Goal: Task Accomplishment & Management: Manage account settings

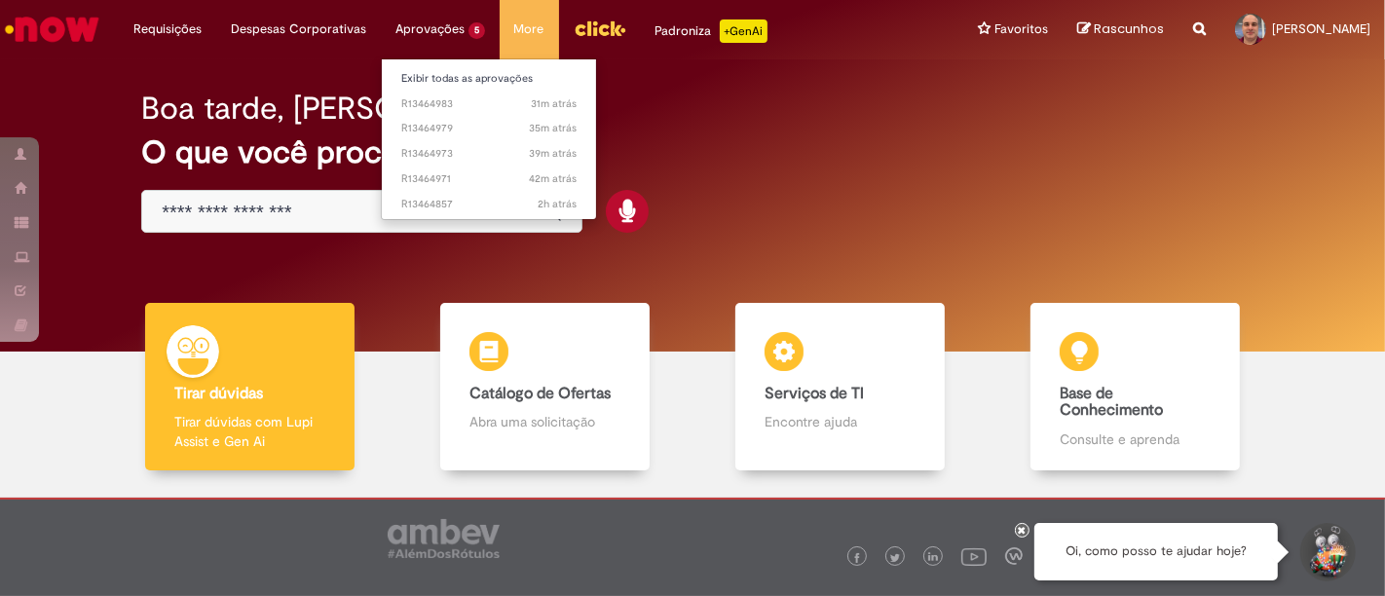
click at [216, 24] on li "Aprovações 5 Exibir todas as aprovações 31m atrás 31 minutos atrás R13464983 35…" at bounding box center [167, 29] width 97 height 58
click at [419, 106] on span "31m atrás 31 minutos atrás R13464983" at bounding box center [488, 104] width 175 height 16
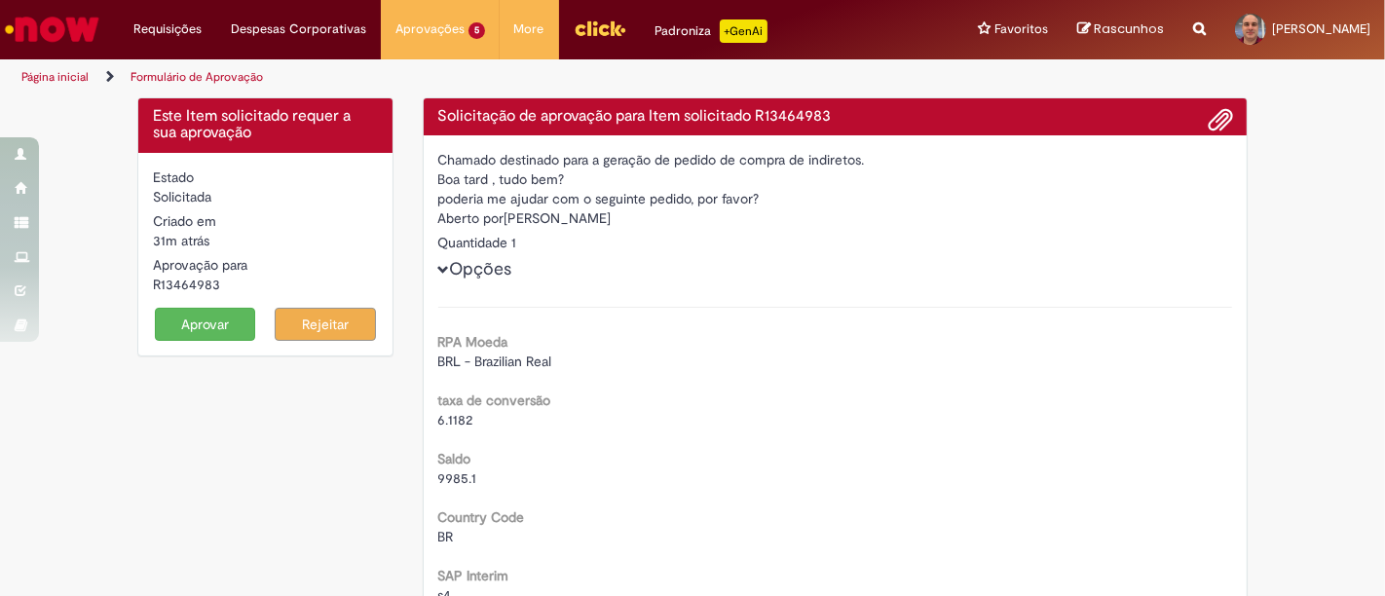
click at [196, 330] on button "Aprovar" at bounding box center [205, 324] width 101 height 33
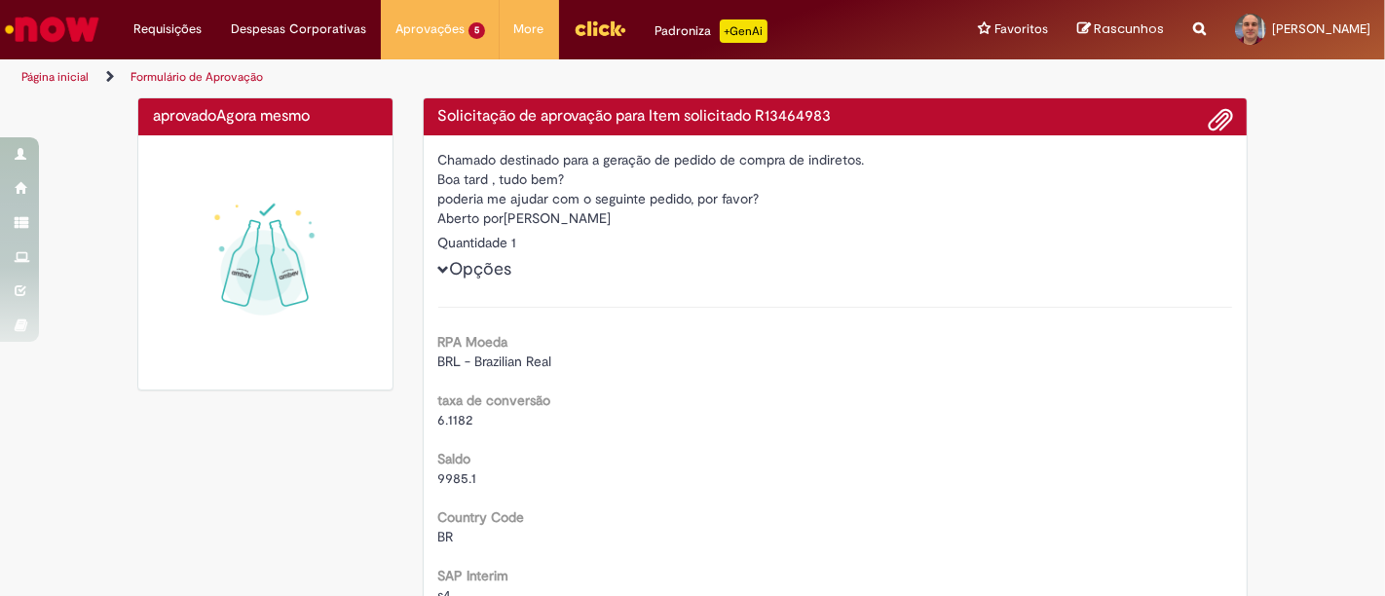
click at [424, 132] on div "Solicitação de aprovação para Item solicitado R13464983" at bounding box center [836, 117] width 824 height 38
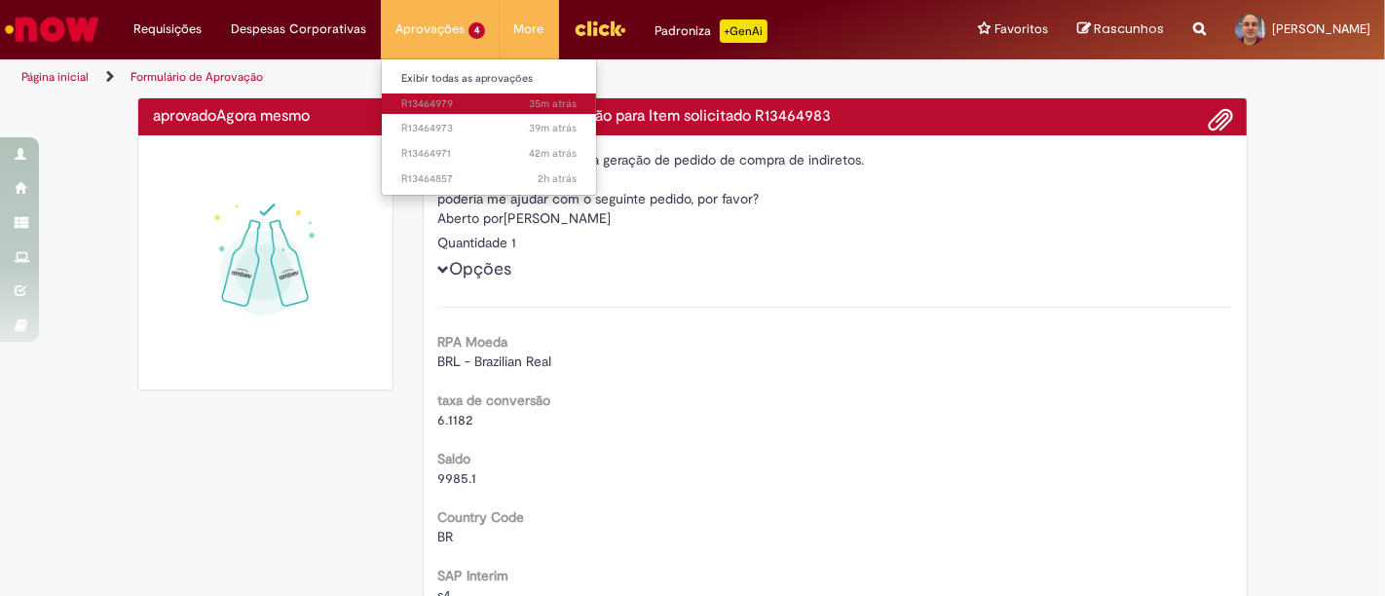
click at [411, 98] on span "35m atrás 35 minutos atrás R13464979" at bounding box center [488, 104] width 175 height 16
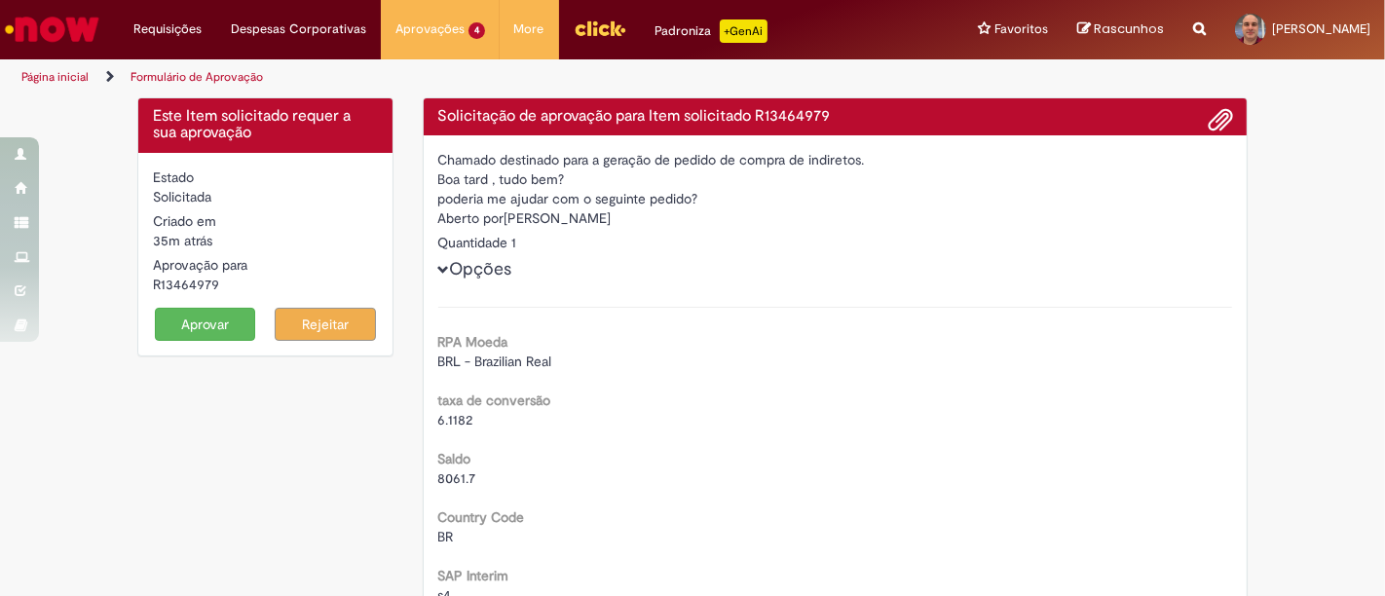
click at [192, 324] on button "Aprovar" at bounding box center [205, 324] width 101 height 33
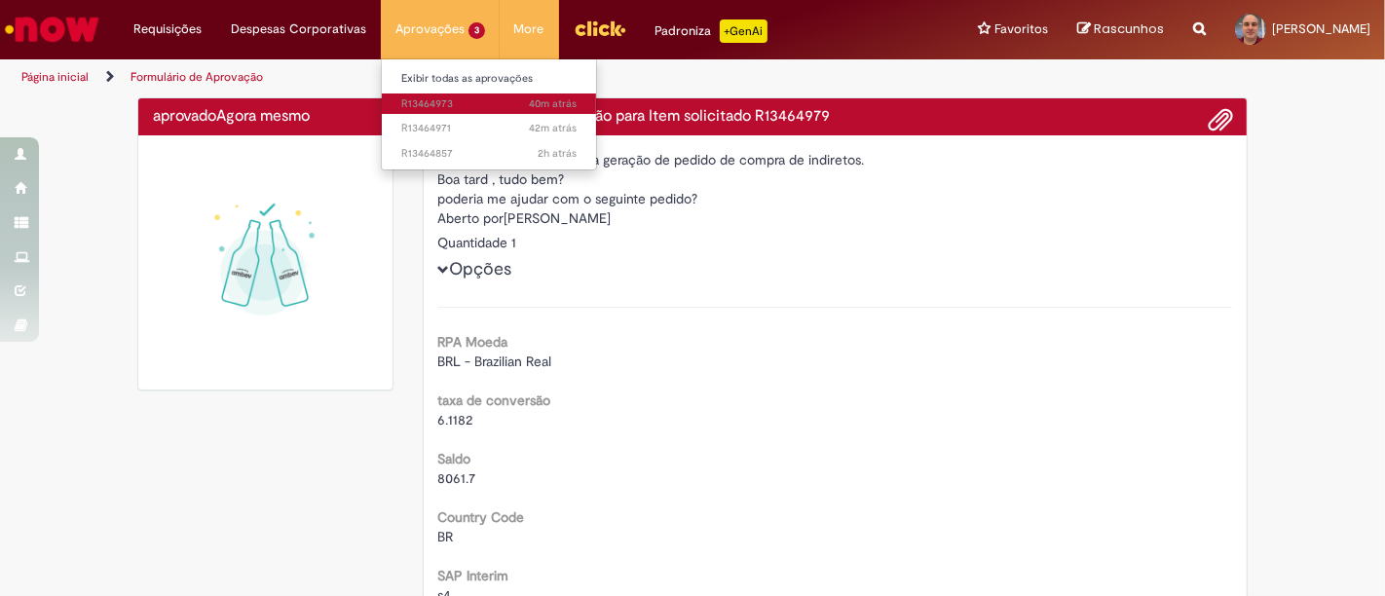
click at [414, 103] on span "40m atrás 40 minutos atrás R13464973" at bounding box center [488, 104] width 175 height 16
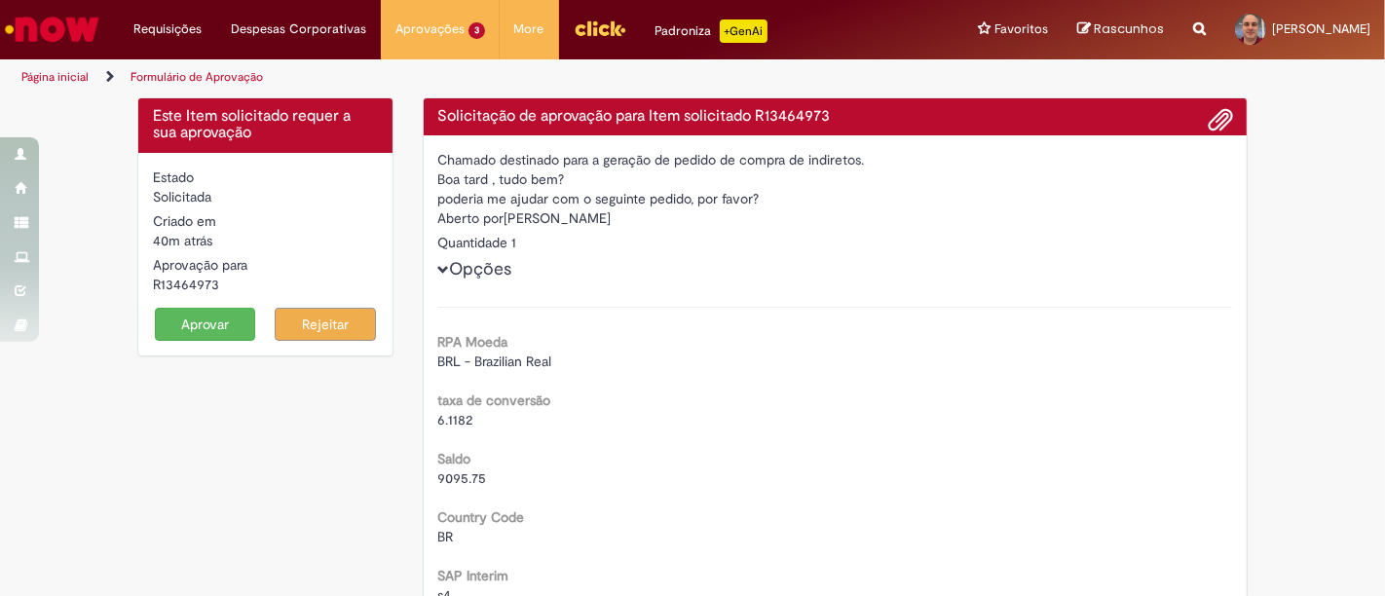
click at [198, 326] on button "Aprovar" at bounding box center [205, 324] width 101 height 33
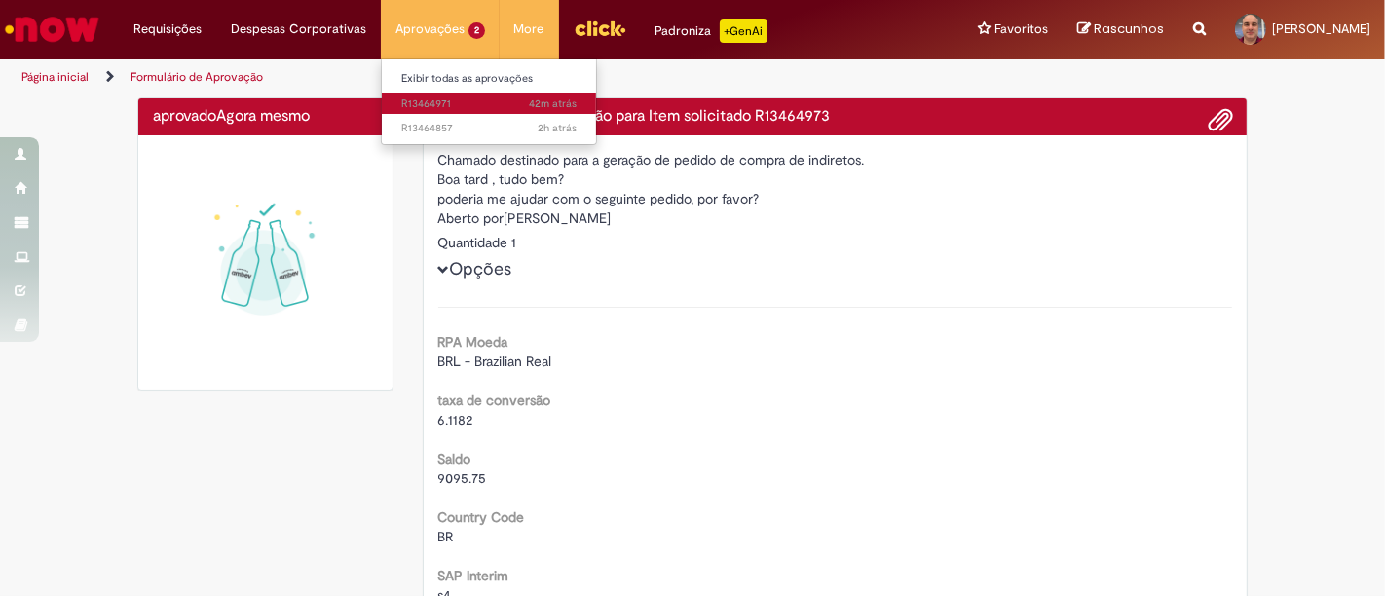
click at [422, 107] on span "42m atrás 42 minutos atrás R13464971" at bounding box center [488, 104] width 175 height 16
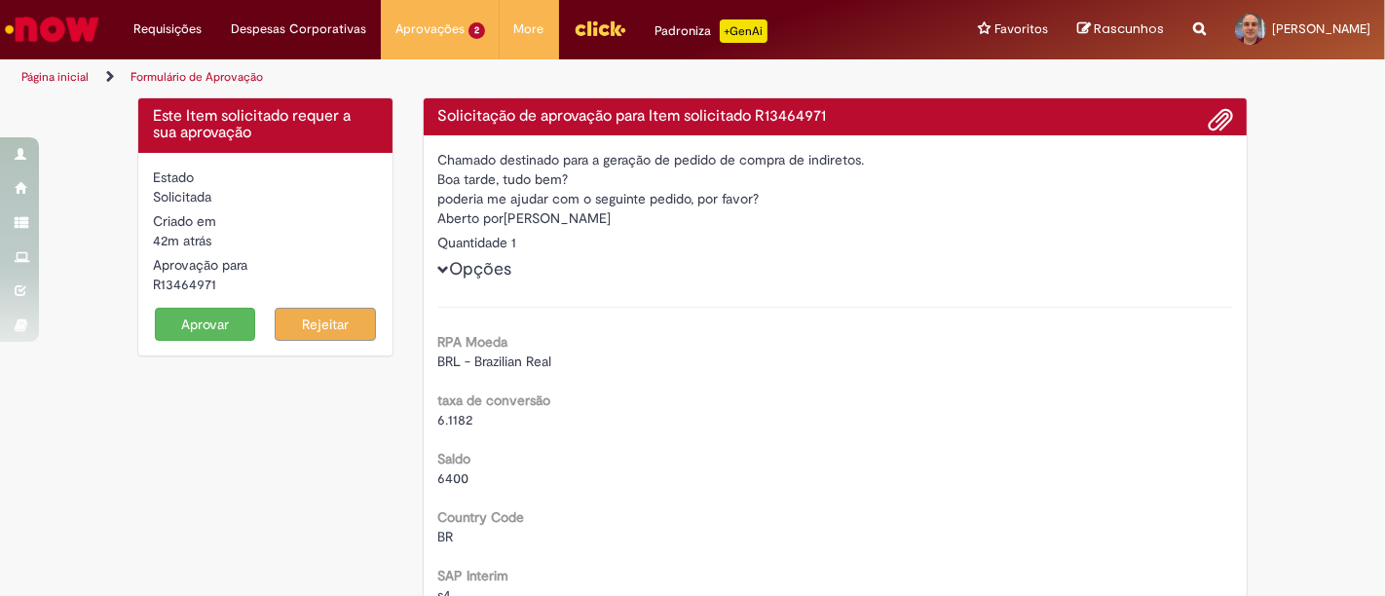
click at [191, 328] on button "Aprovar" at bounding box center [205, 324] width 101 height 33
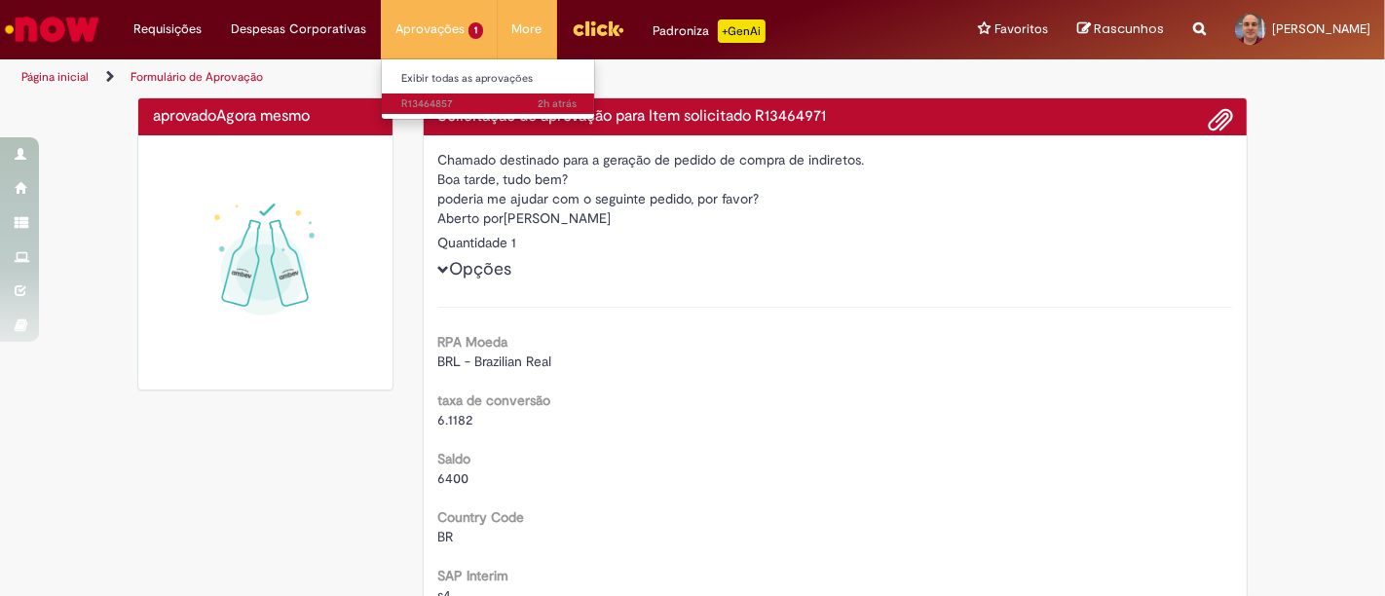
click at [425, 101] on span "2h atrás 2 horas atrás R13464857" at bounding box center [488, 104] width 175 height 16
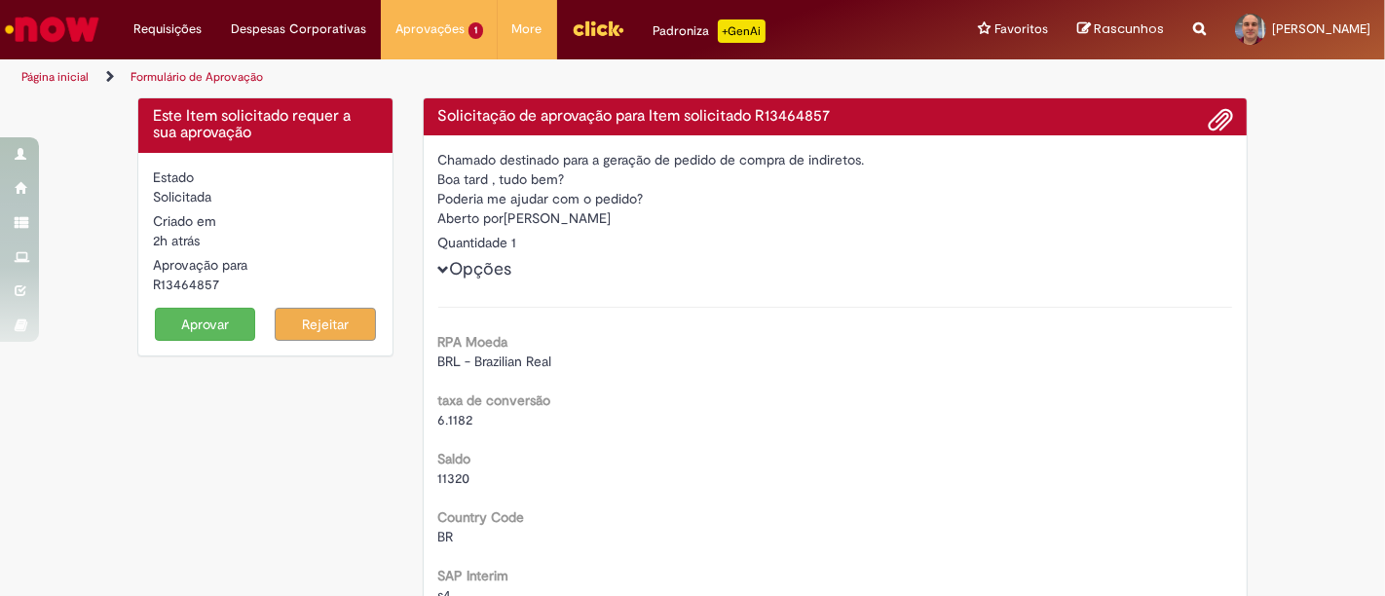
click at [195, 327] on button "Aprovar" at bounding box center [205, 324] width 101 height 33
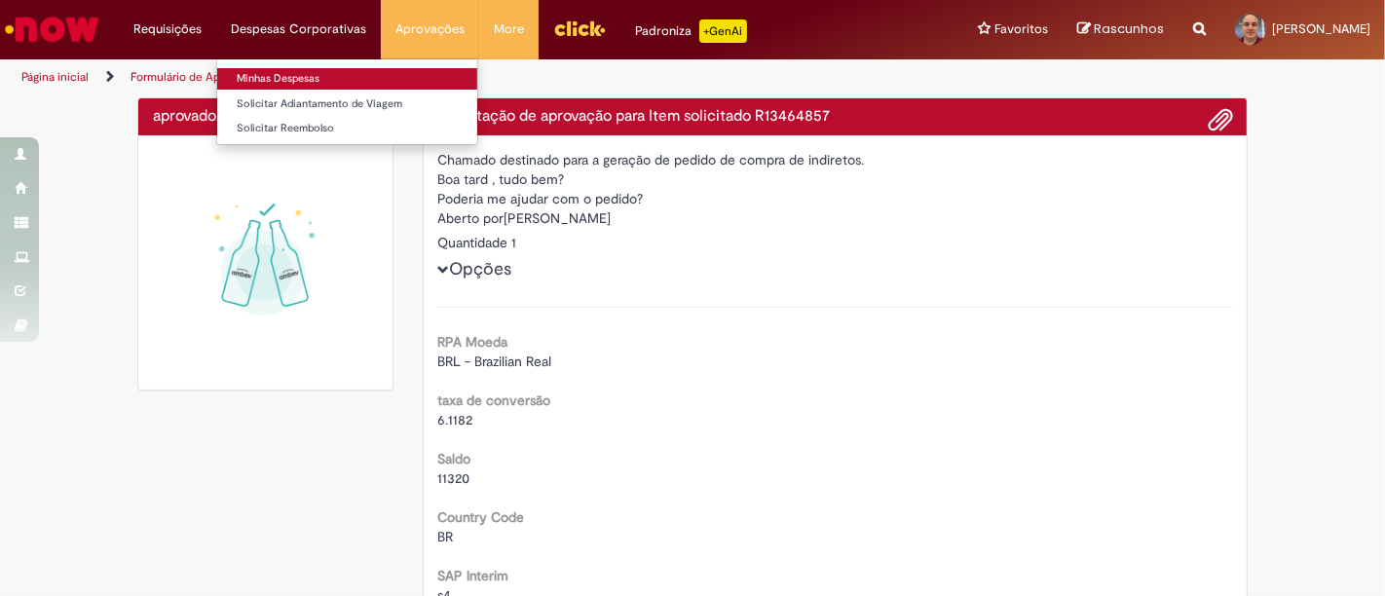
click at [303, 75] on link "Minhas Despesas" at bounding box center [347, 78] width 260 height 21
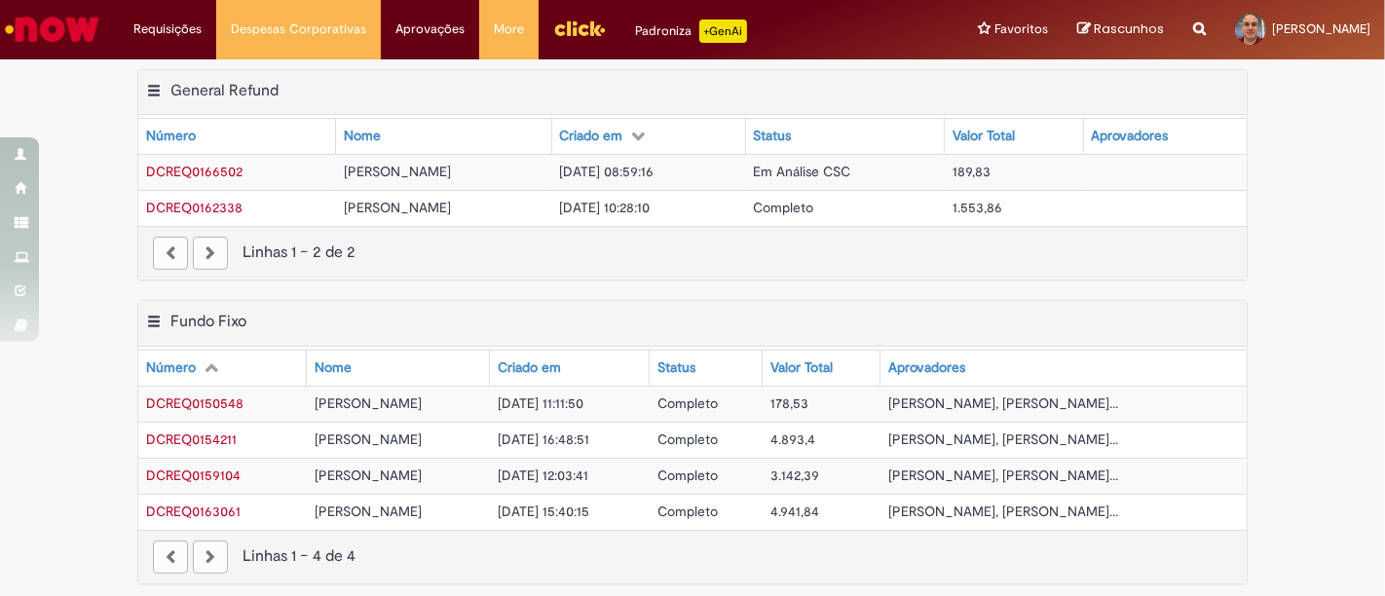
click at [652, 170] on td "[DATE] 08:59:16" at bounding box center [649, 172] width 194 height 36
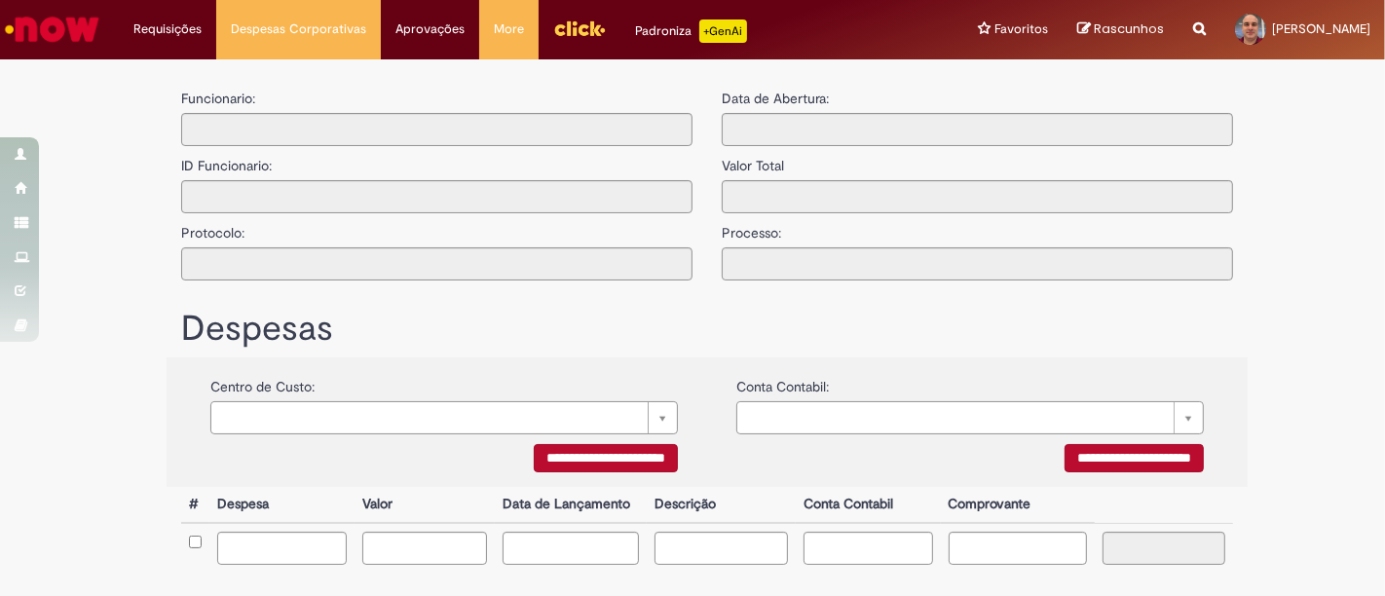
type input "**********"
